Goal: Task Accomplishment & Management: Use online tool/utility

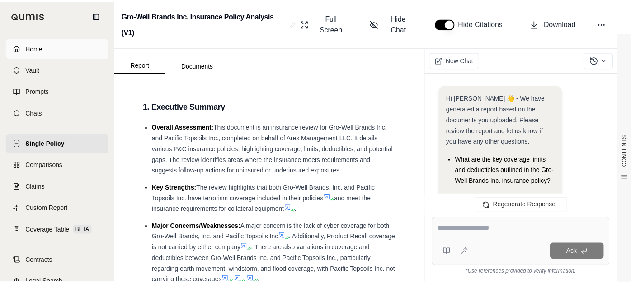
scroll to position [2317, 0]
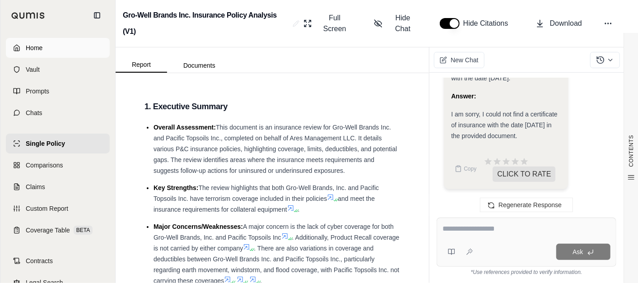
click at [67, 47] on link "Home" at bounding box center [58, 48] width 104 height 20
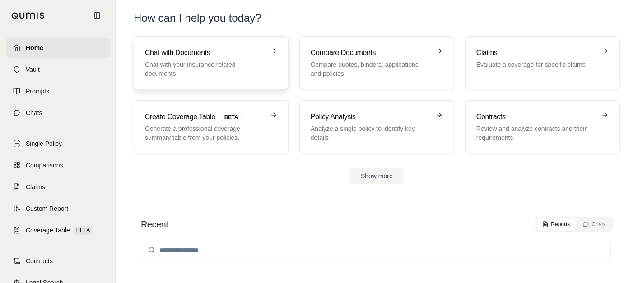
click at [153, 56] on h3 "Chat with Documents" at bounding box center [205, 52] width 120 height 11
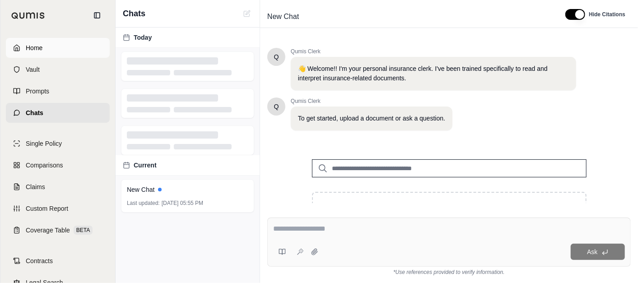
click at [56, 56] on link "Home" at bounding box center [58, 48] width 104 height 20
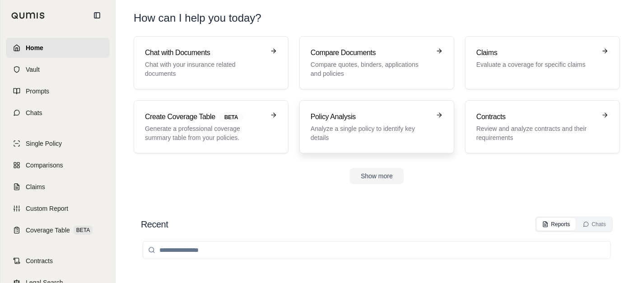
click at [338, 119] on h3 "Policy Analysis" at bounding box center [371, 117] width 120 height 11
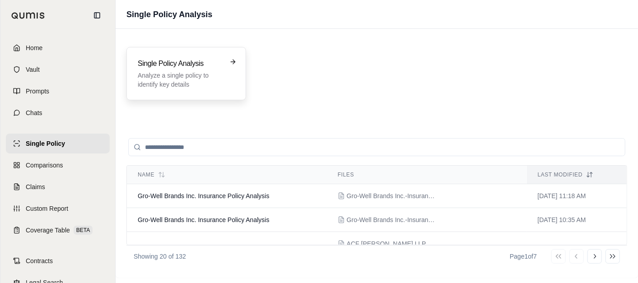
click at [183, 84] on p "Analyze a single policy to identify key details" at bounding box center [180, 80] width 84 height 18
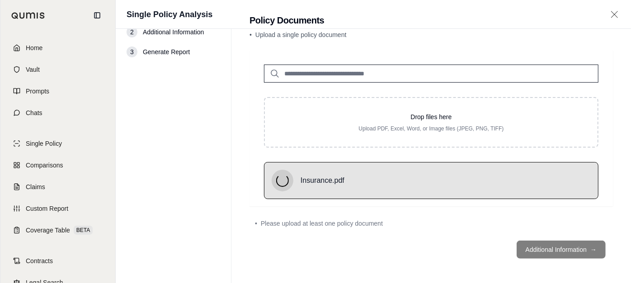
scroll to position [6, 0]
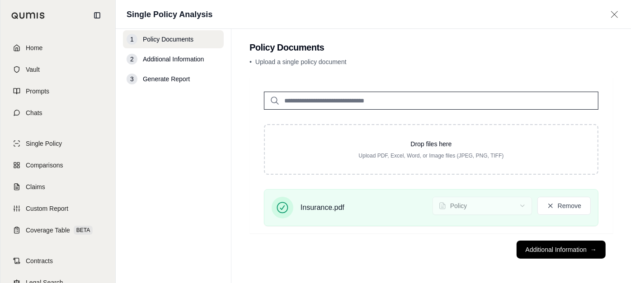
click at [559, 246] on button "Additional Information →" at bounding box center [560, 250] width 89 height 18
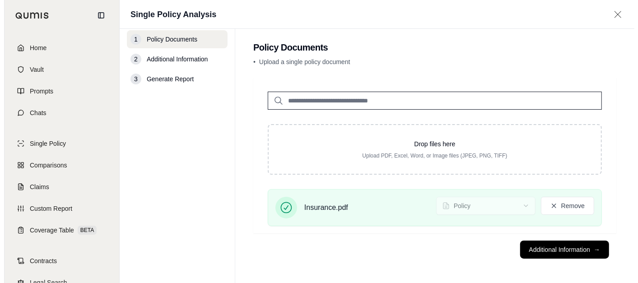
scroll to position [0, 0]
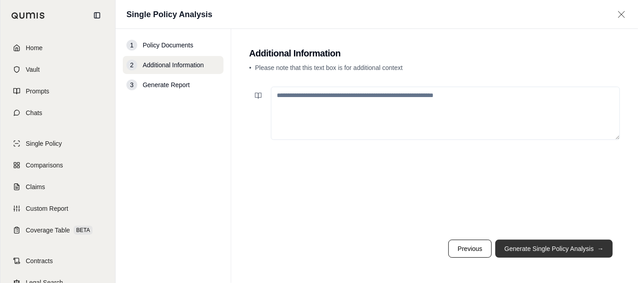
click at [554, 246] on button "Generate Single Policy Analysis →" at bounding box center [554, 249] width 117 height 18
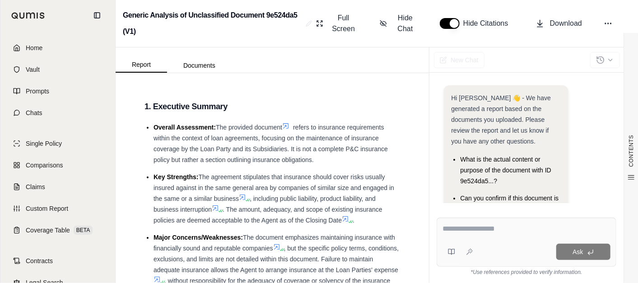
scroll to position [51, 0]
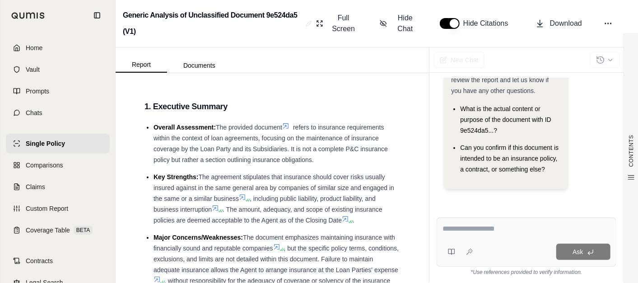
click at [468, 223] on div "Ask" at bounding box center [527, 242] width 180 height 49
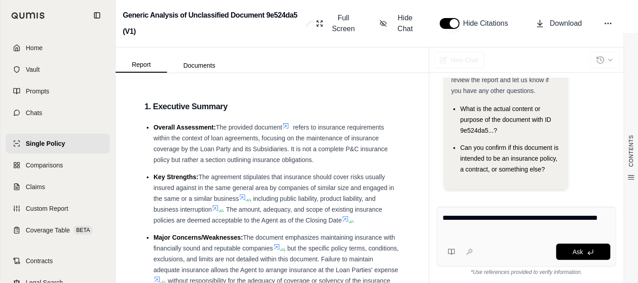
type textarea "**********"
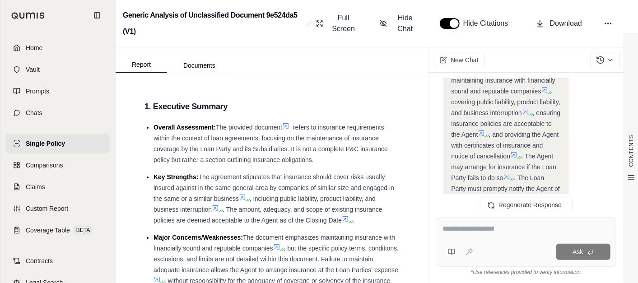
scroll to position [2194, 0]
